Goal: Use online tool/utility: Utilize a website feature to perform a specific function

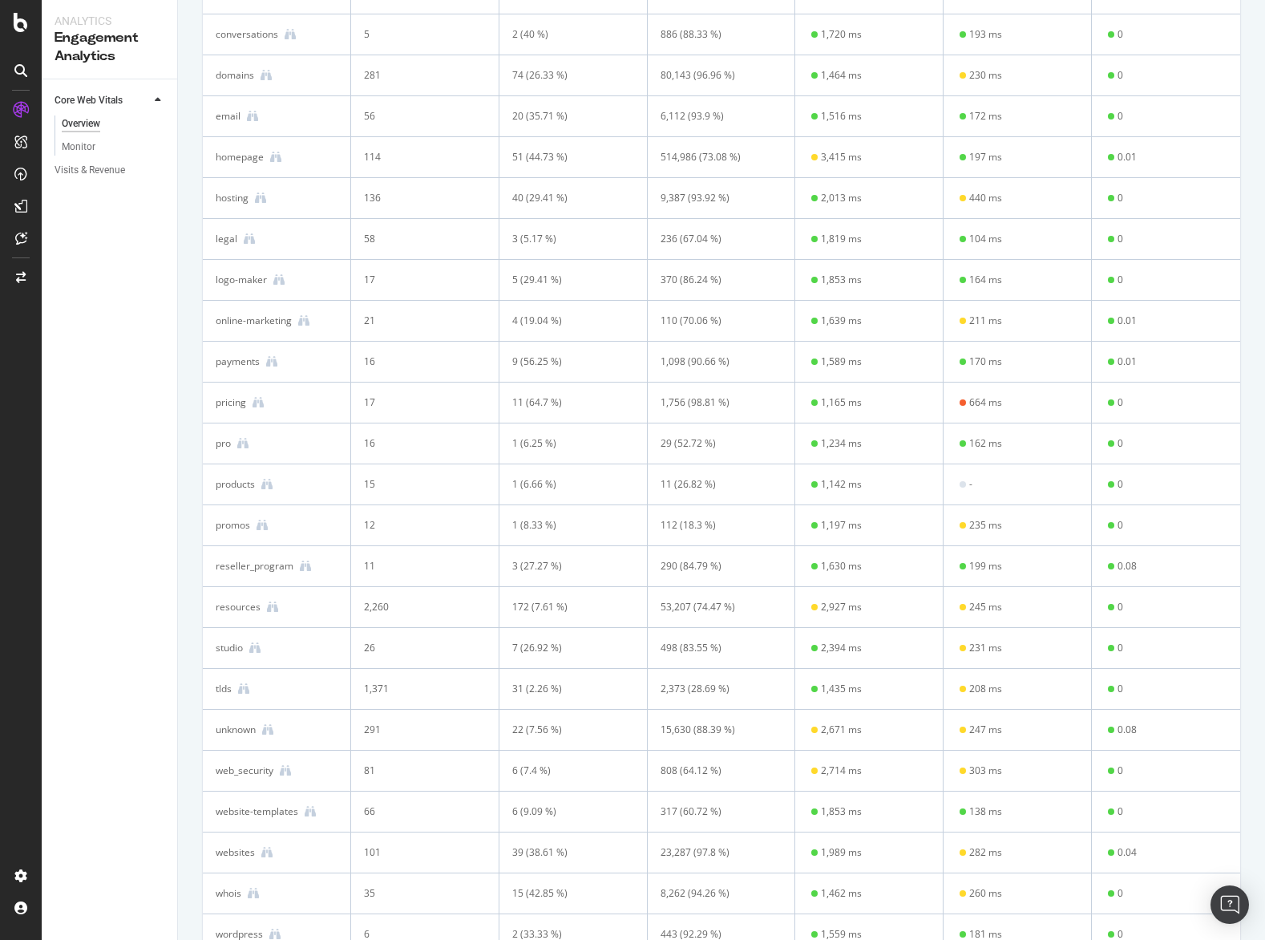
scroll to position [869, 0]
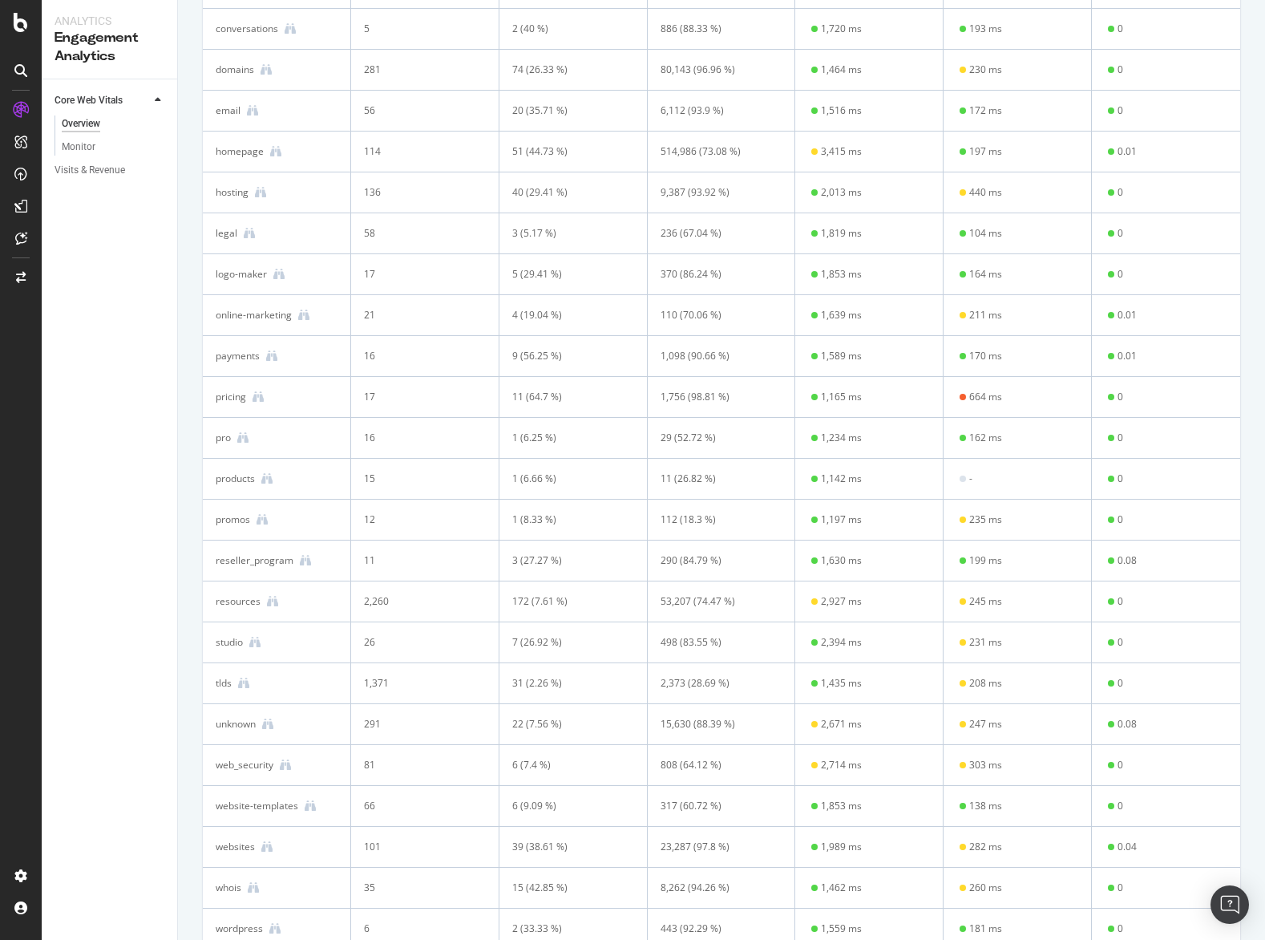
click at [271, 404] on div "pricing" at bounding box center [277, 397] width 122 height 14
click at [267, 404] on div "pricing" at bounding box center [277, 397] width 122 height 14
click at [261, 403] on icon at bounding box center [258, 396] width 11 height 11
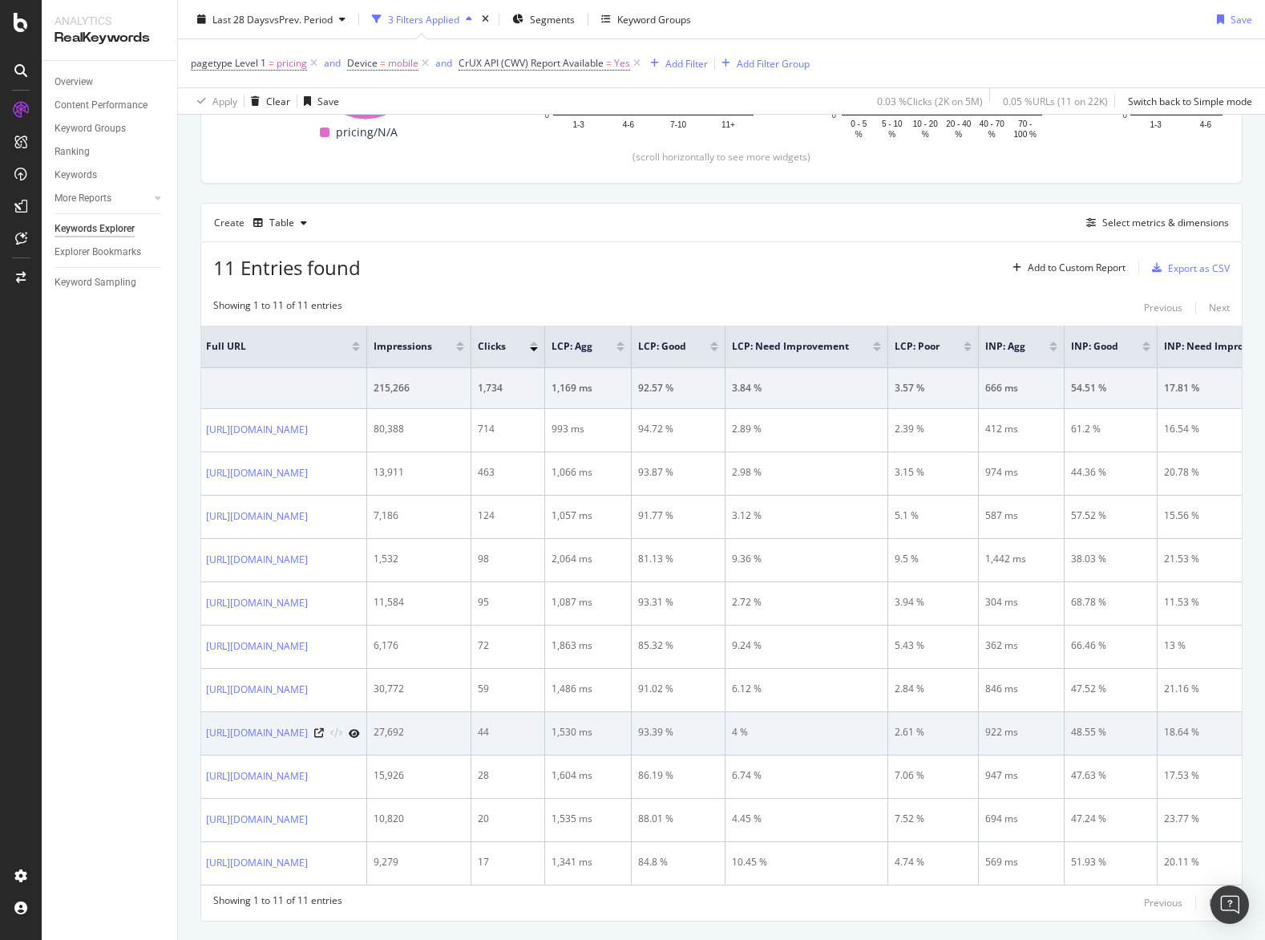
scroll to position [348, 0]
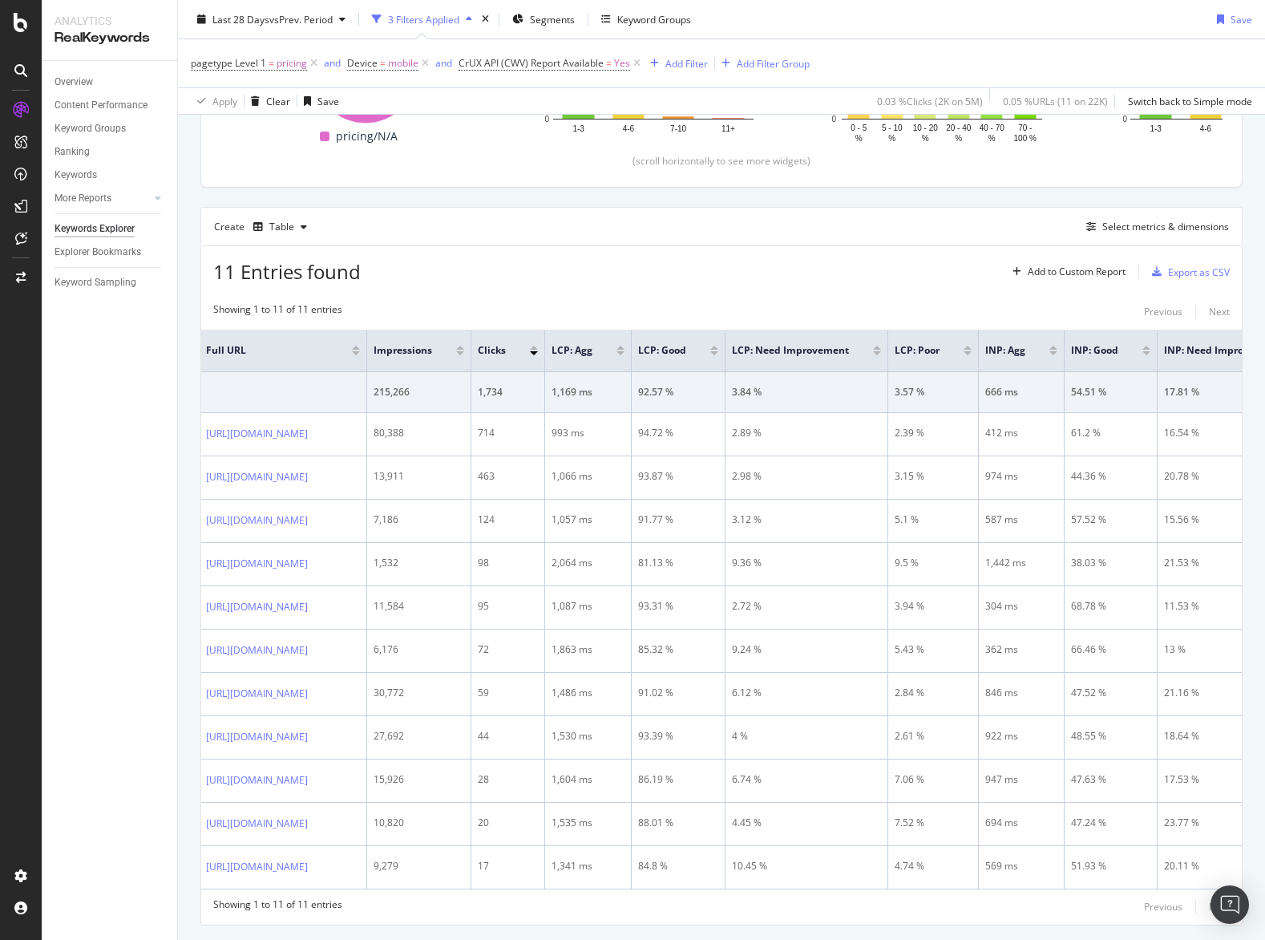
click at [696, 221] on div "Create Table Select metrics & dimensions" at bounding box center [721, 226] width 1042 height 38
